Goal: Task Accomplishment & Management: Manage account settings

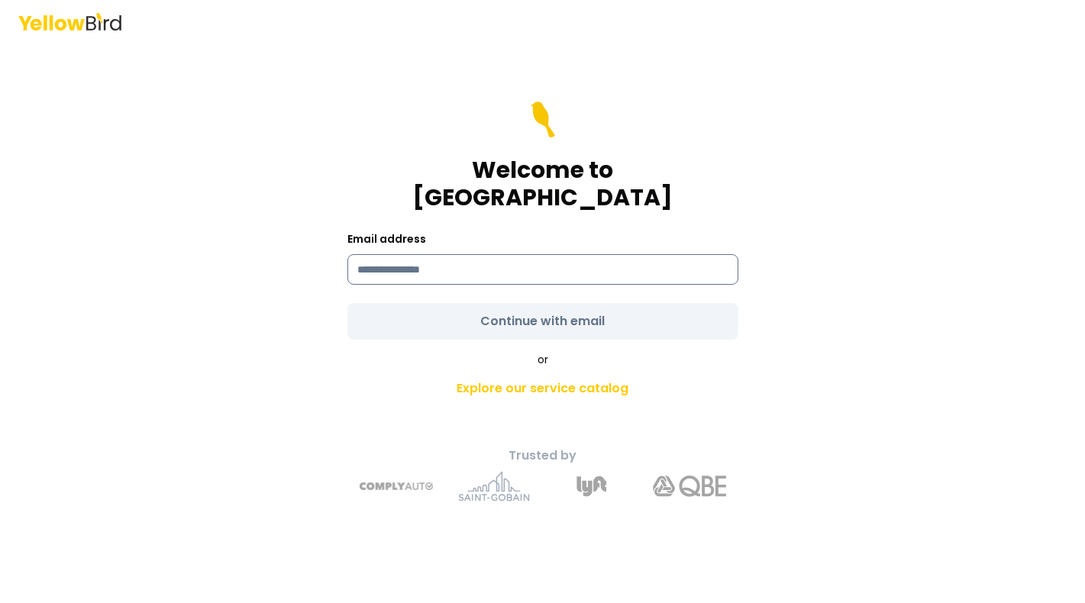
click at [489, 266] on input at bounding box center [542, 269] width 391 height 31
type input "**********"
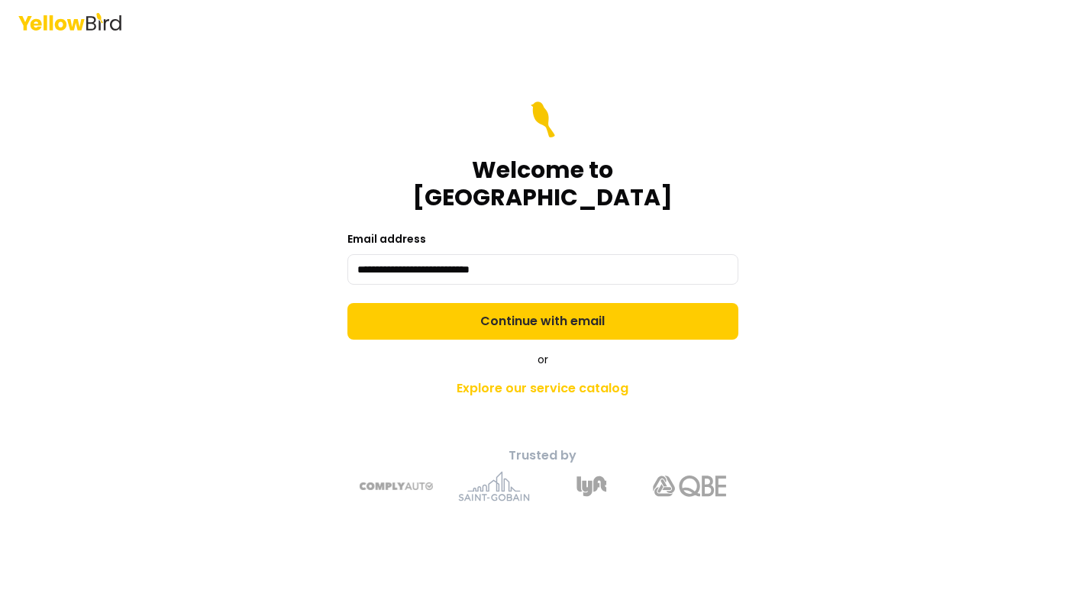
click at [565, 297] on form "**********" at bounding box center [542, 221] width 391 height 238
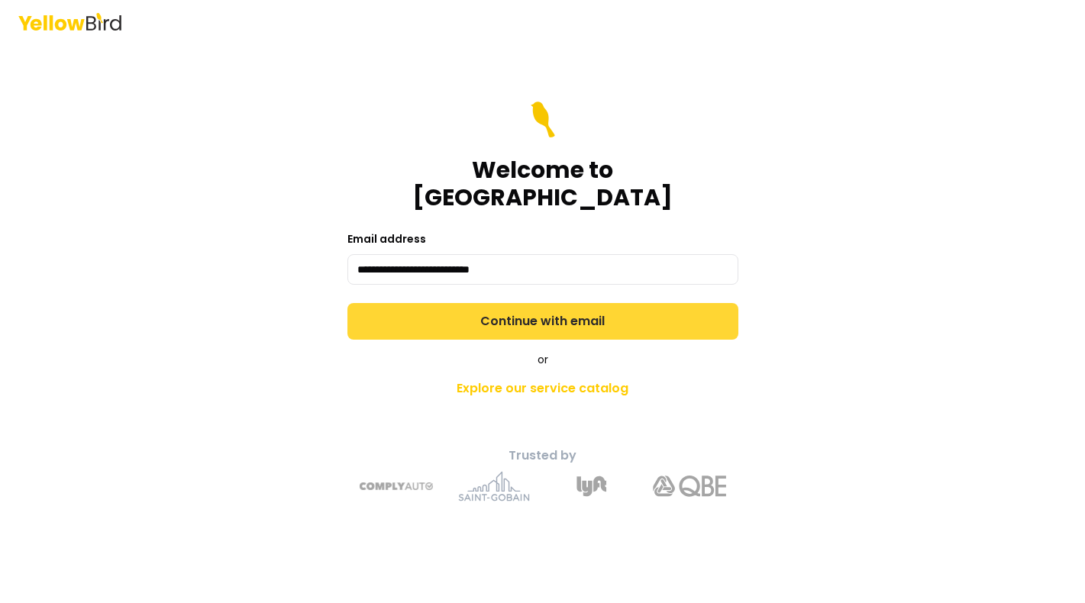
click at [565, 303] on button "Continue with email" at bounding box center [542, 321] width 391 height 37
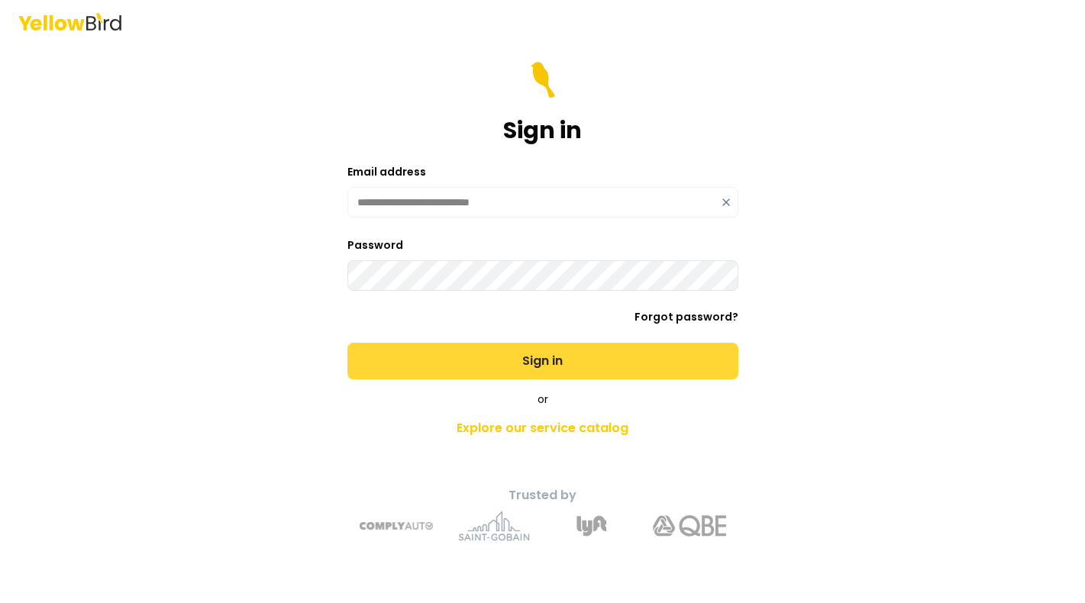
click at [347, 343] on button "Sign in" at bounding box center [542, 361] width 391 height 37
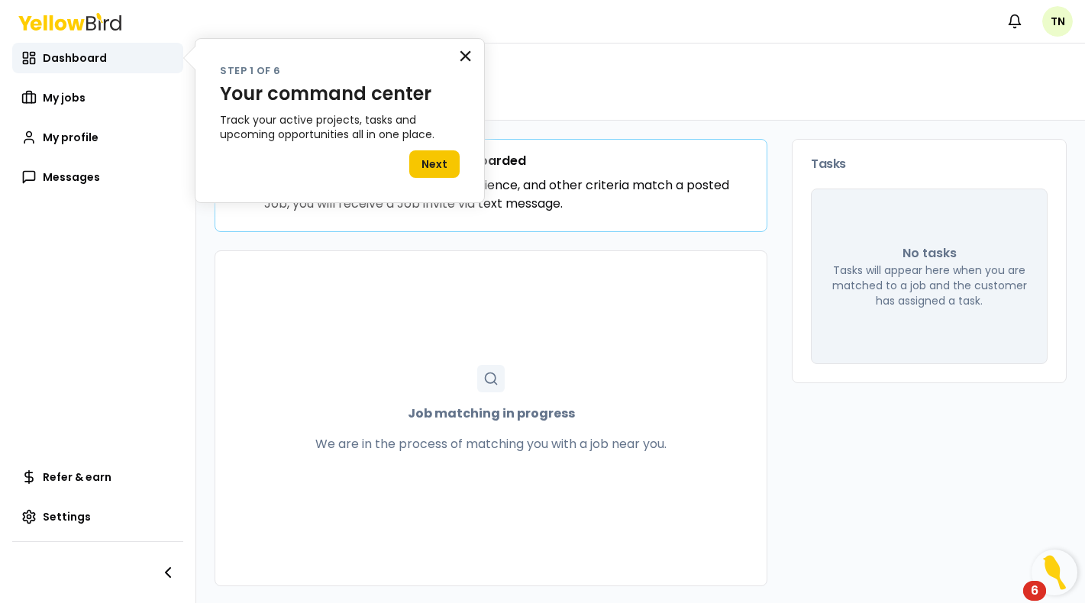
click at [469, 64] on button "×" at bounding box center [465, 56] width 15 height 24
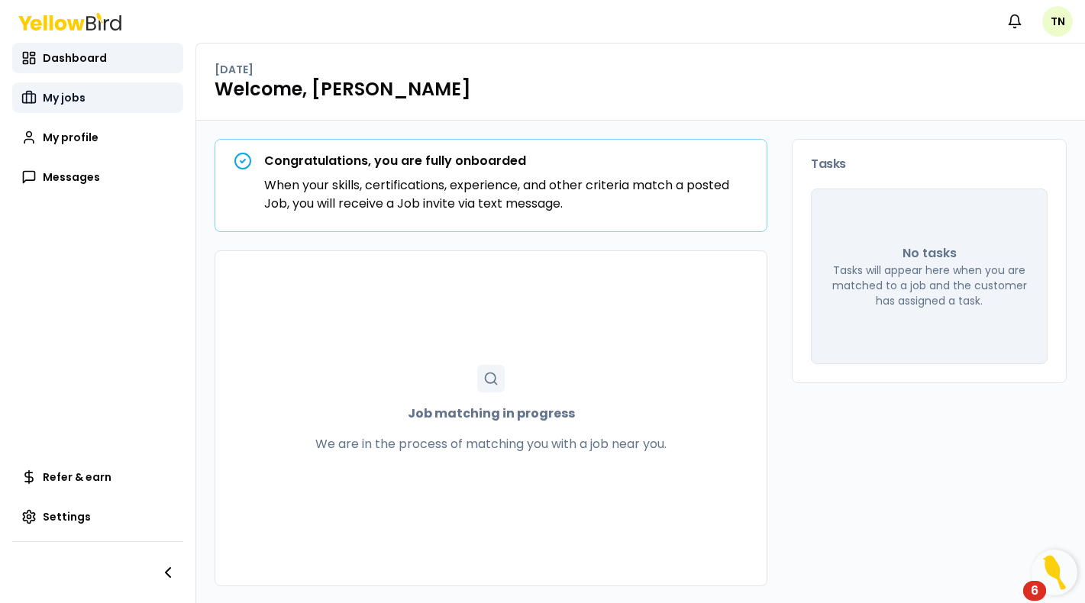
click at [108, 109] on link "My jobs" at bounding box center [97, 97] width 171 height 31
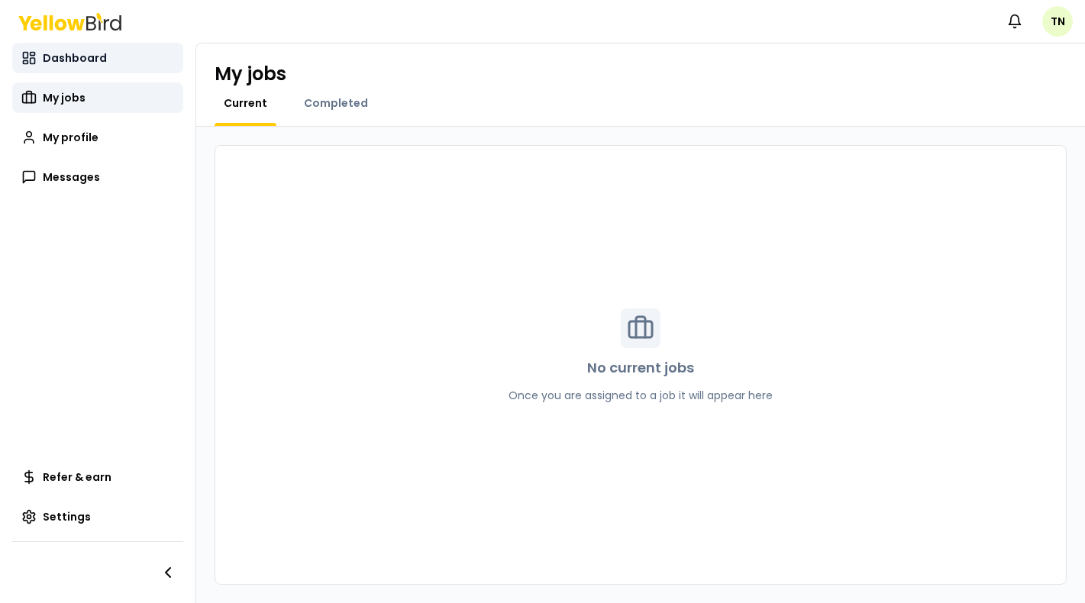
click at [89, 58] on span "Dashboard" at bounding box center [75, 57] width 64 height 15
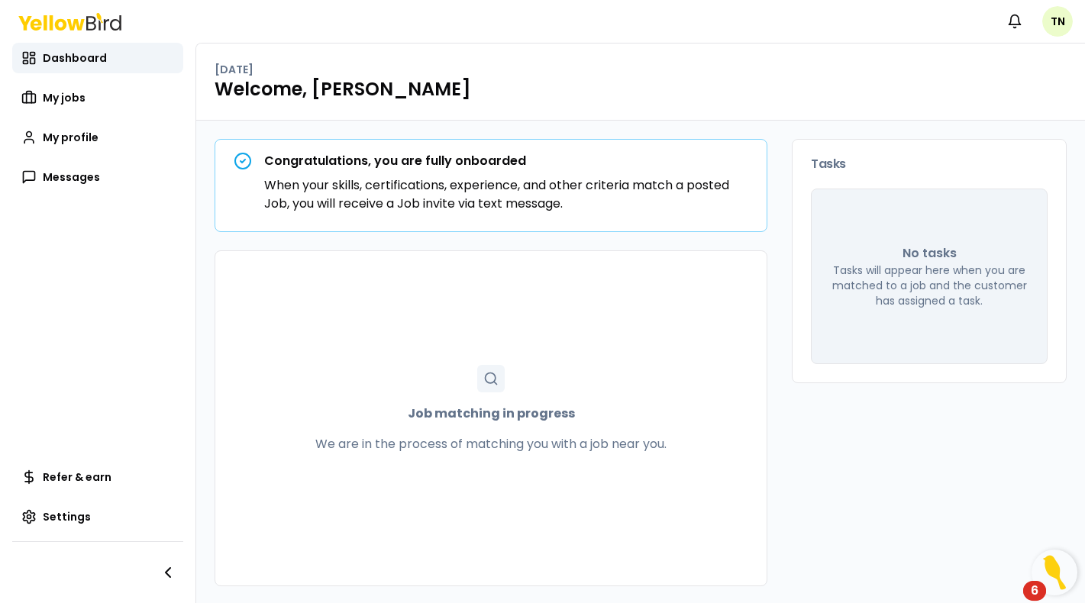
click at [695, 115] on div "[DATE] Welcome, [PERSON_NAME]" at bounding box center [640, 82] width 888 height 77
click at [1064, 20] on html "Notifications TN Dashboard My jobs My profile Messages Refer & earn Settings [D…" at bounding box center [542, 301] width 1085 height 603
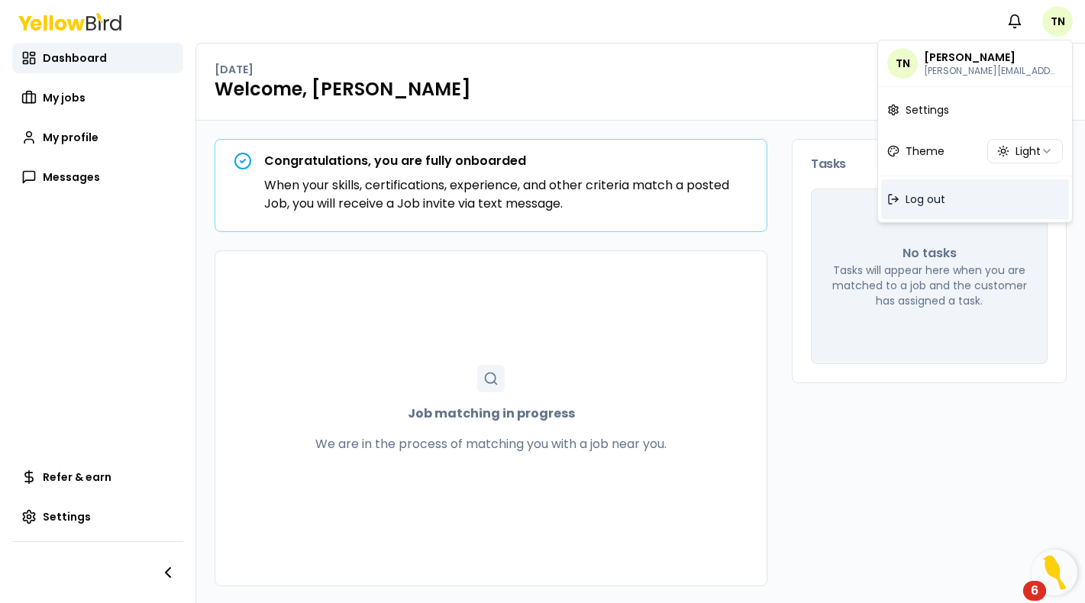
click at [922, 210] on div "Log out" at bounding box center [975, 199] width 188 height 40
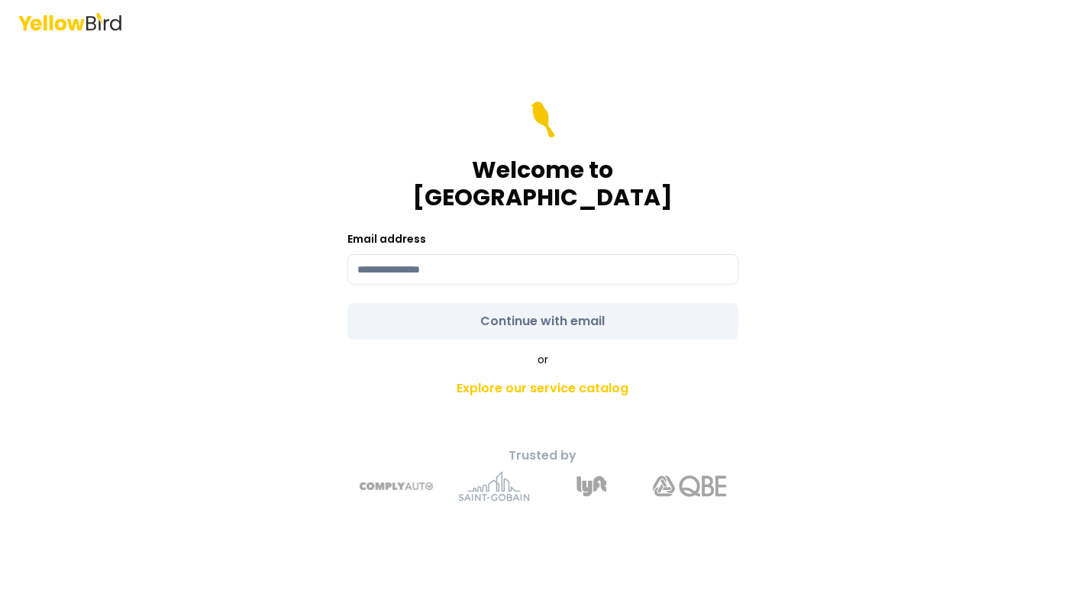
click at [57, 22] on icon at bounding box center [60, 23] width 11 height 11
